Goal: Information Seeking & Learning: Learn about a topic

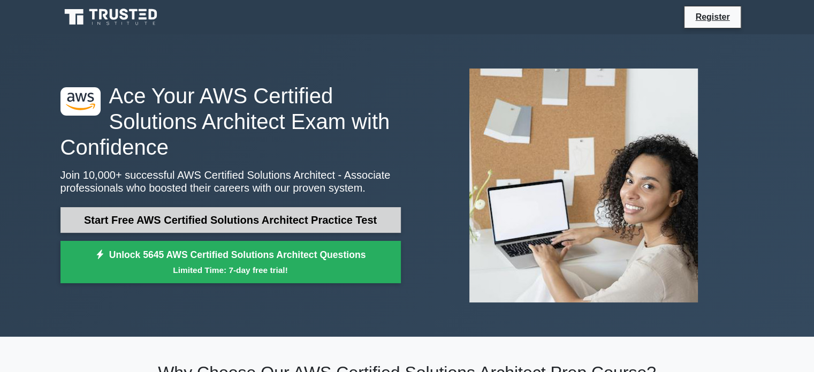
click at [318, 224] on link "Start Free AWS Certified Solutions Architect Practice Test" at bounding box center [230, 220] width 340 height 26
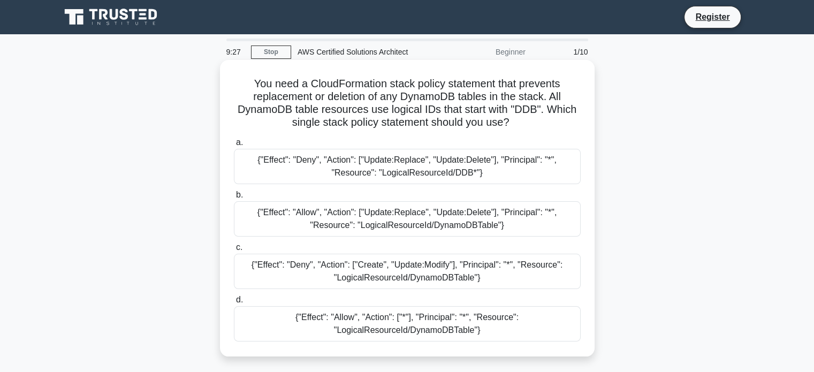
click at [425, 224] on div "{"Effect": "Allow", "Action": ["Update:Replace", "Update:Delete"], "Principal":…" at bounding box center [407, 218] width 347 height 35
click at [234, 198] on input "b. {"Effect": "Allow", "Action": ["Update:Replace", "Update:Delete"], "Principa…" at bounding box center [234, 194] width 0 height 7
